Goal: Information Seeking & Learning: Learn about a topic

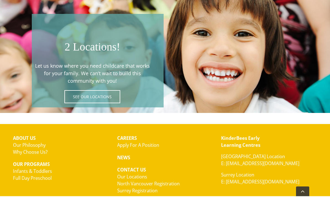
scroll to position [965, 0]
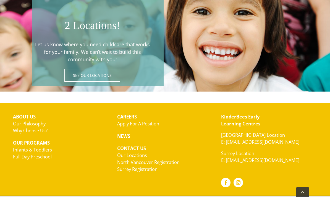
click at [42, 146] on link "Infants & Toddlers" at bounding box center [32, 149] width 39 height 6
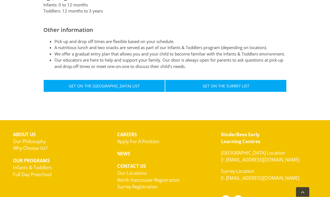
scroll to position [327, 0]
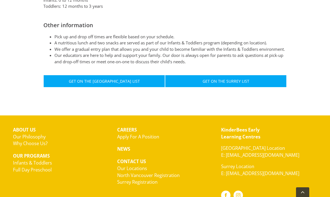
click at [41, 167] on link "Full Day Preschool" at bounding box center [32, 169] width 39 height 6
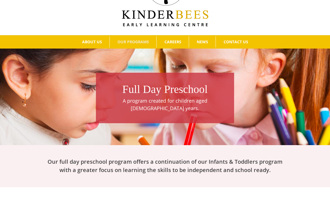
scroll to position [51, 0]
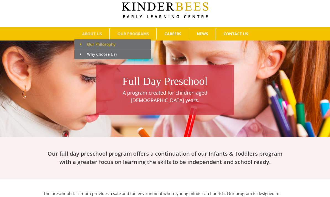
click at [127, 44] on link "Our Philosophy" at bounding box center [112, 44] width 77 height 10
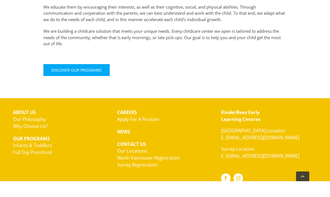
scroll to position [238, 0]
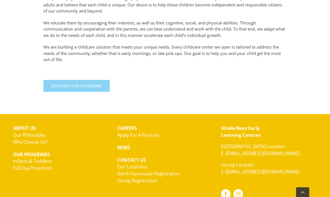
click at [96, 80] on link "Discover Our Programs" at bounding box center [76, 86] width 66 height 12
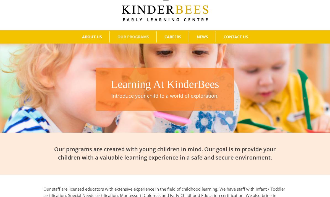
scroll to position [47, 0]
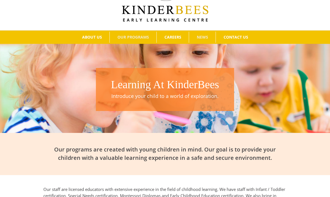
click at [214, 41] on link "NEWS" at bounding box center [202, 37] width 27 height 11
